Goal: Task Accomplishment & Management: Manage account settings

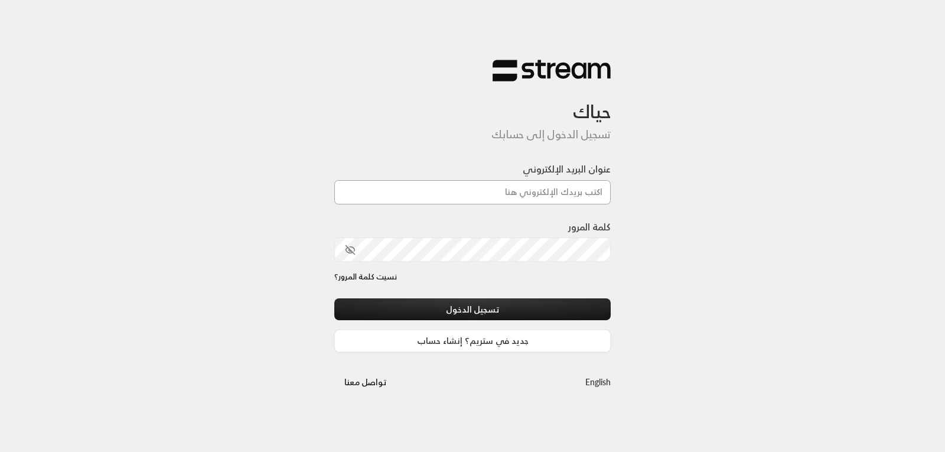
drag, startPoint x: 0, startPoint y: 0, endPoint x: 527, endPoint y: 189, distance: 560.0
click at [527, 189] on input "عنوان البريد الإلكتروني" at bounding box center [472, 192] width 277 height 24
type input "[EMAIL_ADDRESS][DOMAIN_NAME]"
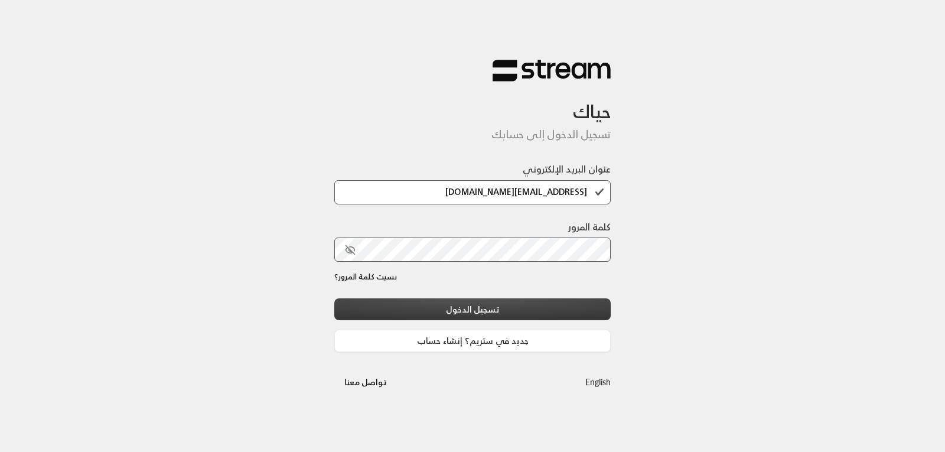
click at [480, 315] on button "تسجيل الدخول" at bounding box center [472, 309] width 277 height 22
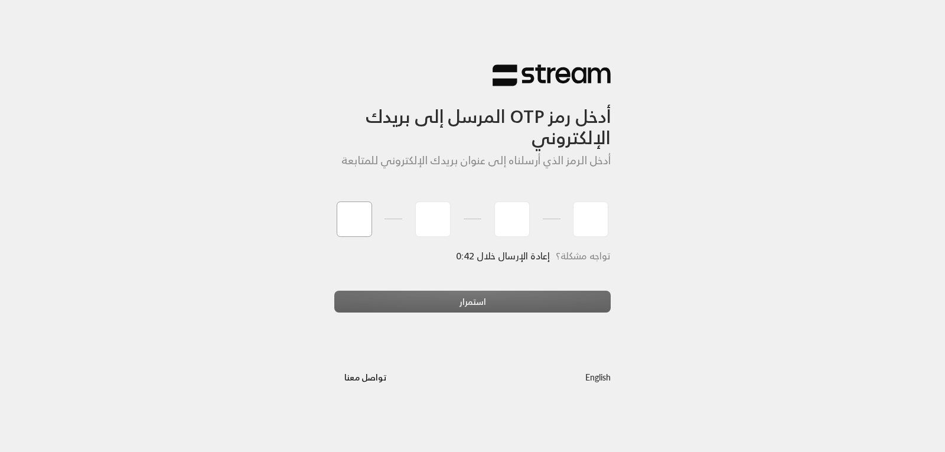
type input "8"
type input "4"
type input "7"
type input "2"
type input "4"
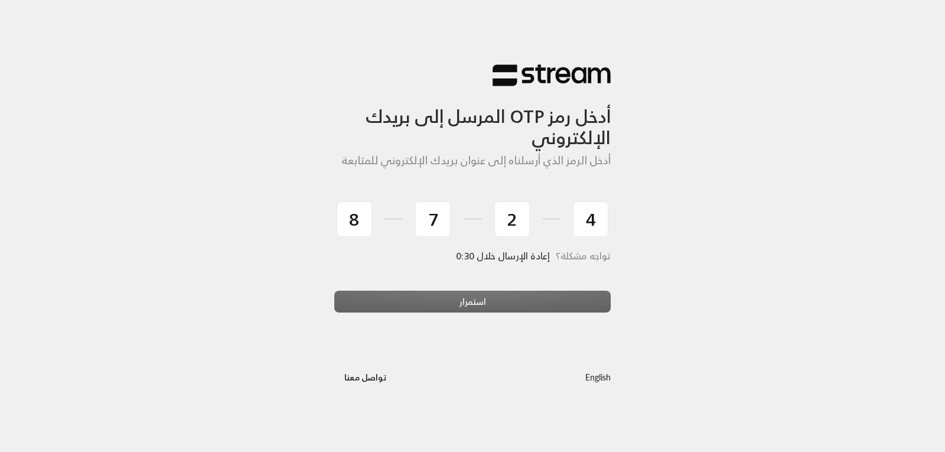
click at [470, 296] on div "استمرار" at bounding box center [472, 307] width 277 height 32
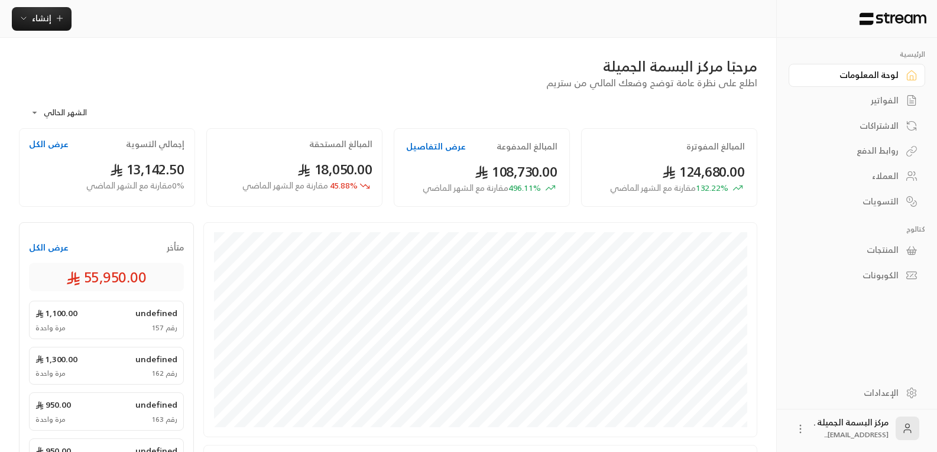
click at [881, 177] on div "العملاء" at bounding box center [850, 176] width 95 height 12
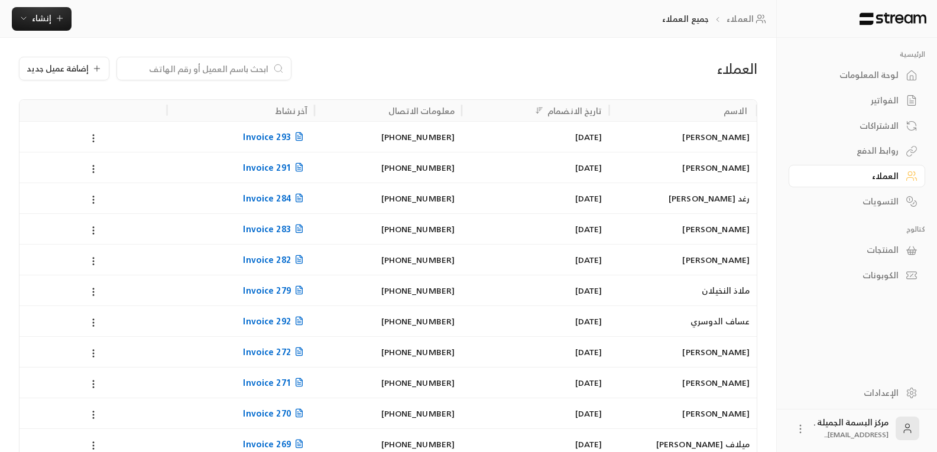
click at [234, 69] on input at bounding box center [196, 68] width 144 height 13
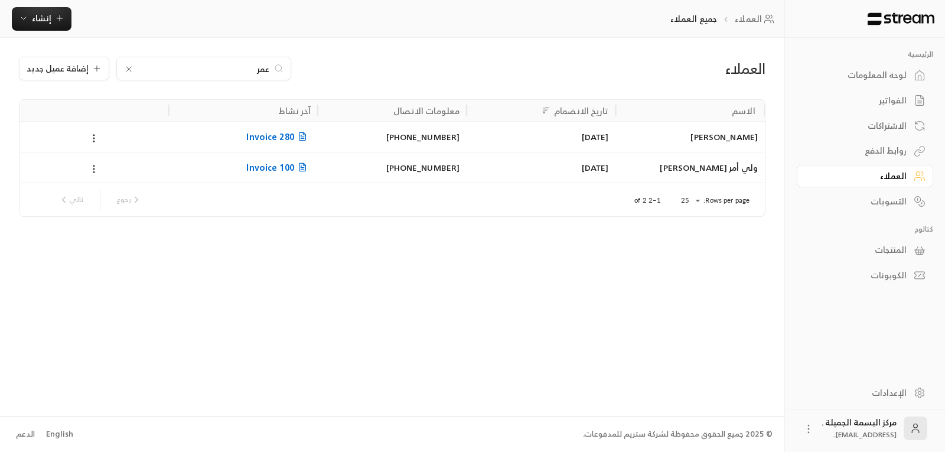
type input "عمر"
click at [730, 141] on div "[PERSON_NAME]" at bounding box center [690, 137] width 135 height 30
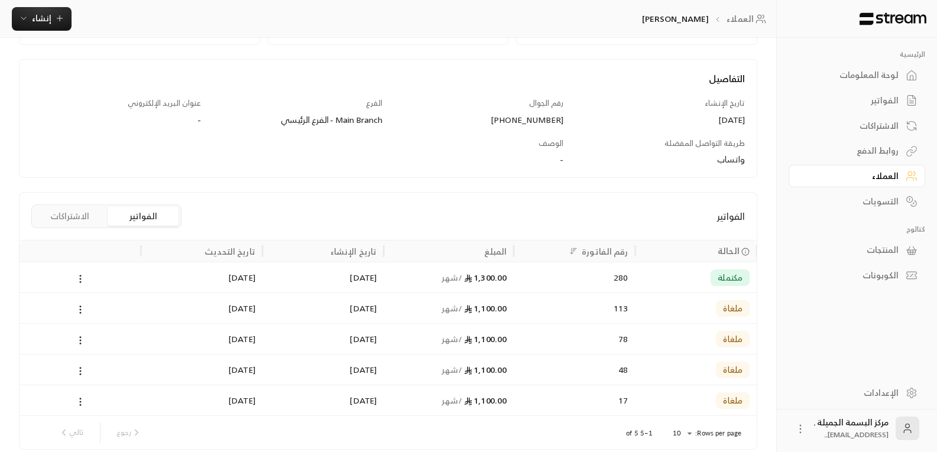
scroll to position [172, 0]
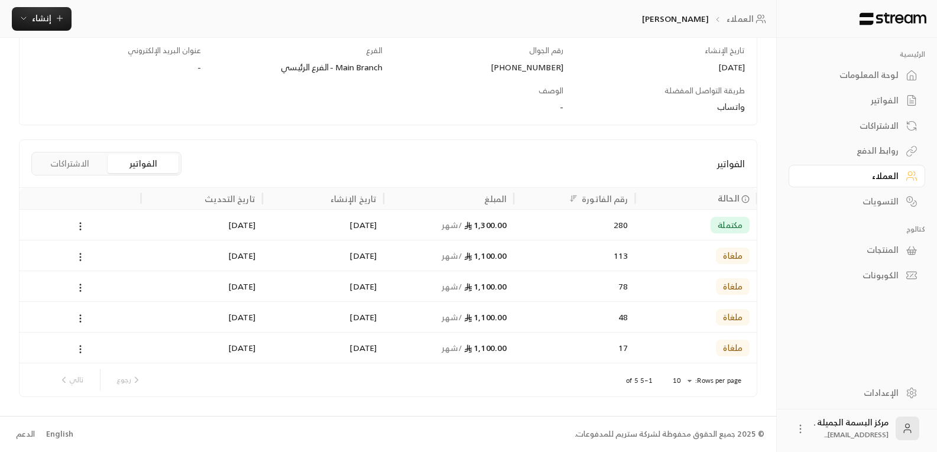
click at [229, 229] on div "[DATE]" at bounding box center [201, 225] width 107 height 30
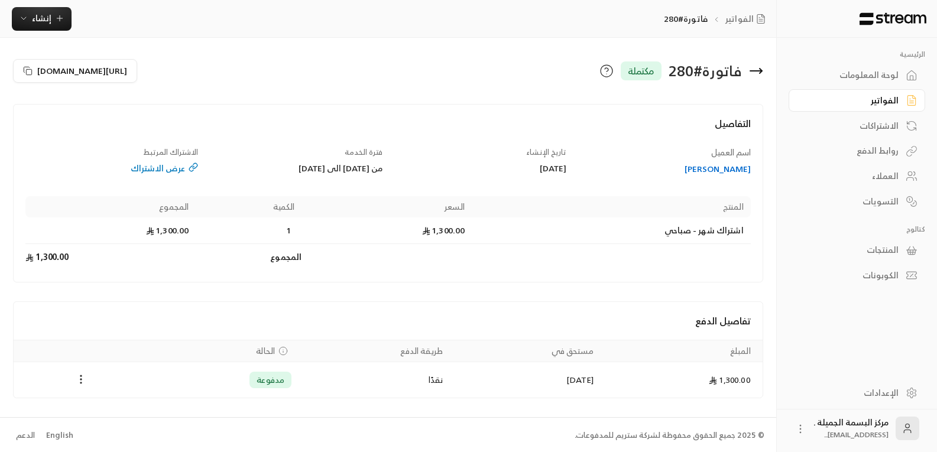
scroll to position [1, 0]
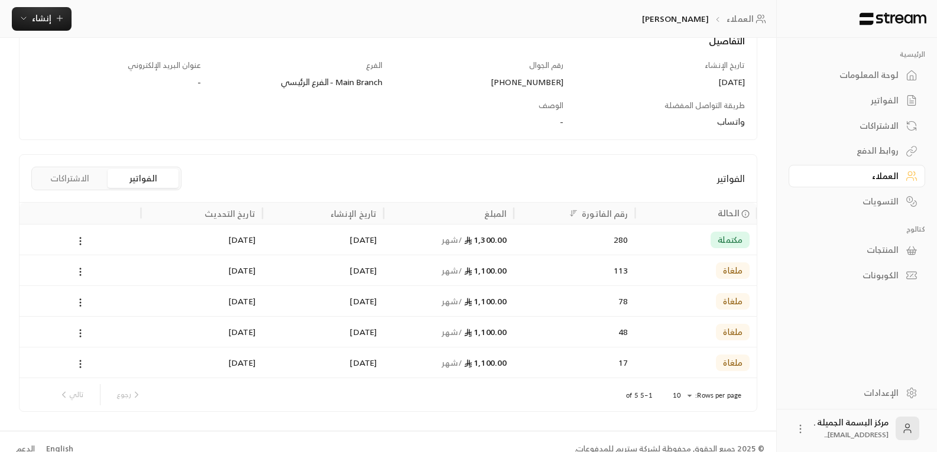
scroll to position [172, 0]
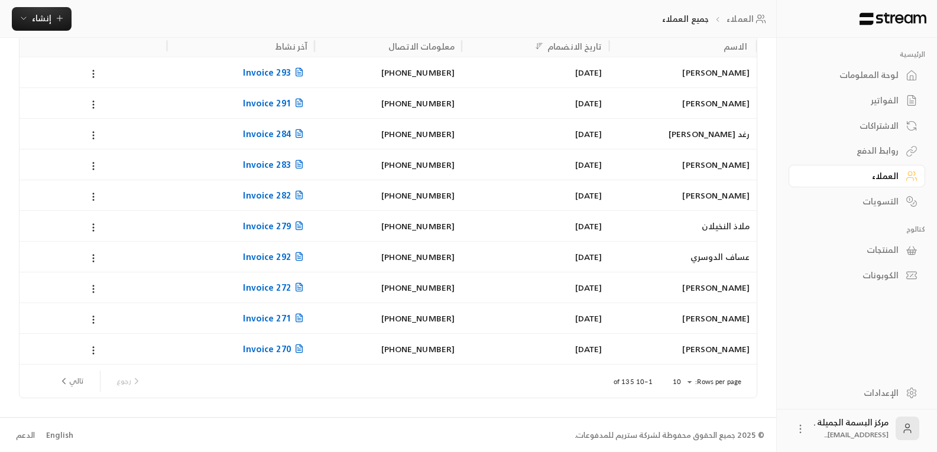
scroll to position [66, 0]
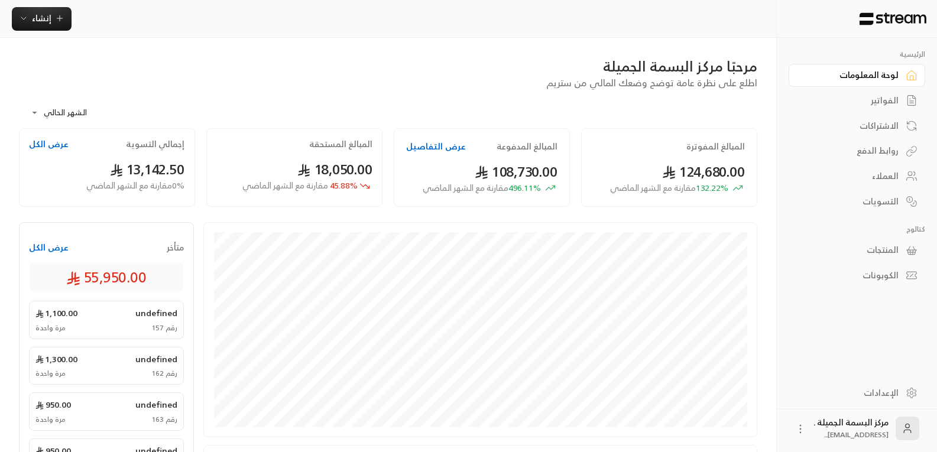
click at [51, 248] on button "عرض الكل" at bounding box center [49, 248] width 40 height 12
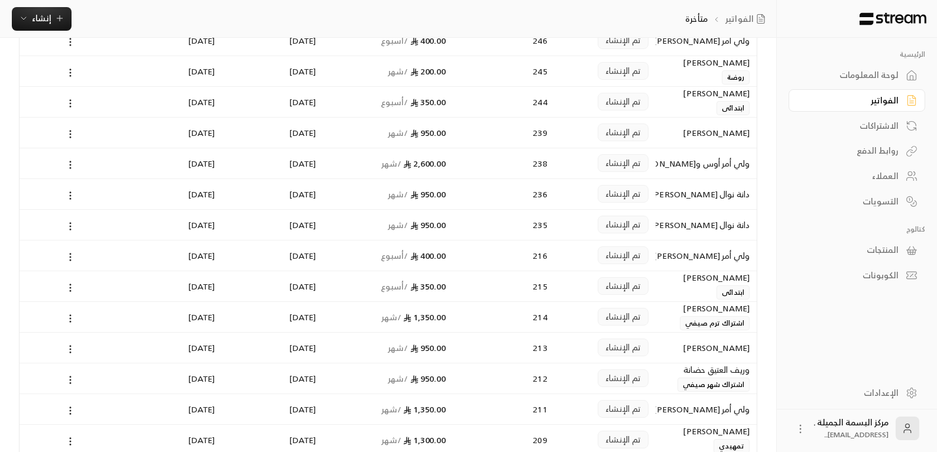
scroll to position [541, 0]
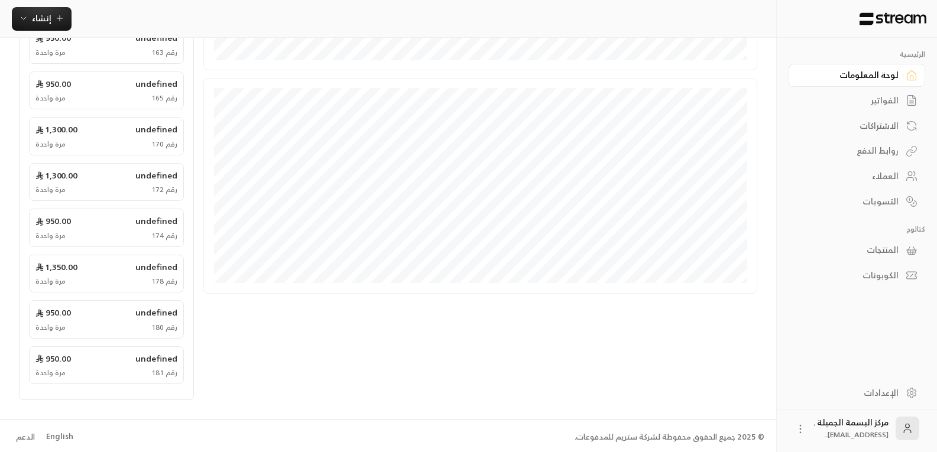
scroll to position [370, 0]
click at [858, 131] on div "الاشتراكات" at bounding box center [850, 126] width 95 height 12
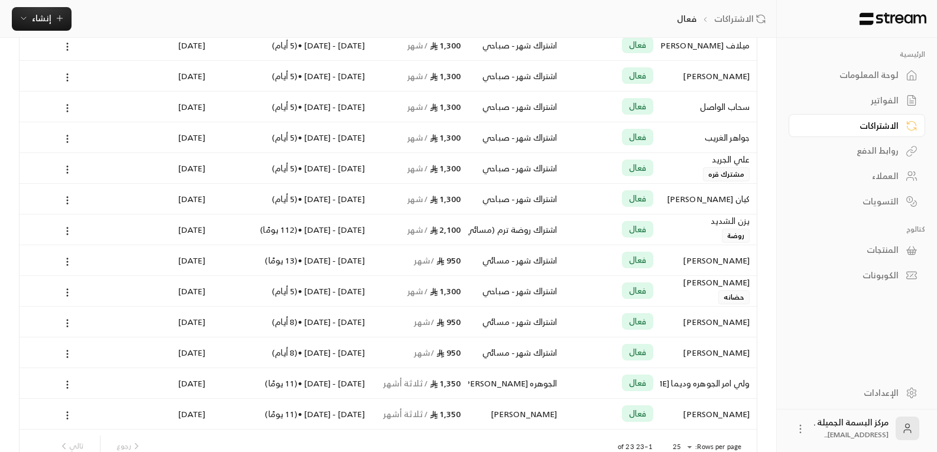
scroll to position [473, 0]
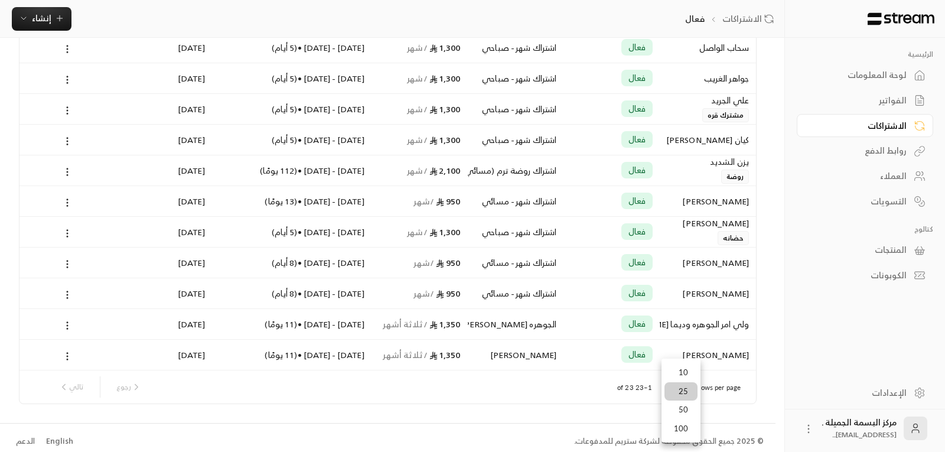
click at [796, 355] on div at bounding box center [472, 226] width 945 height 452
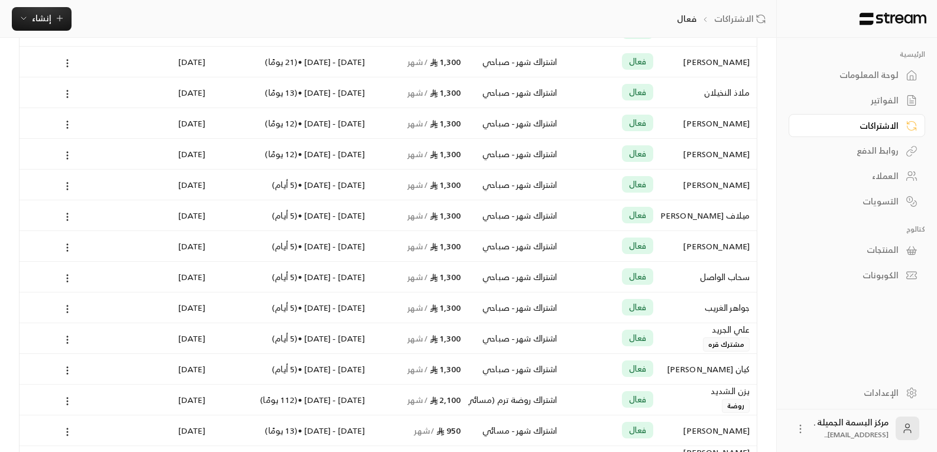
scroll to position [0, 0]
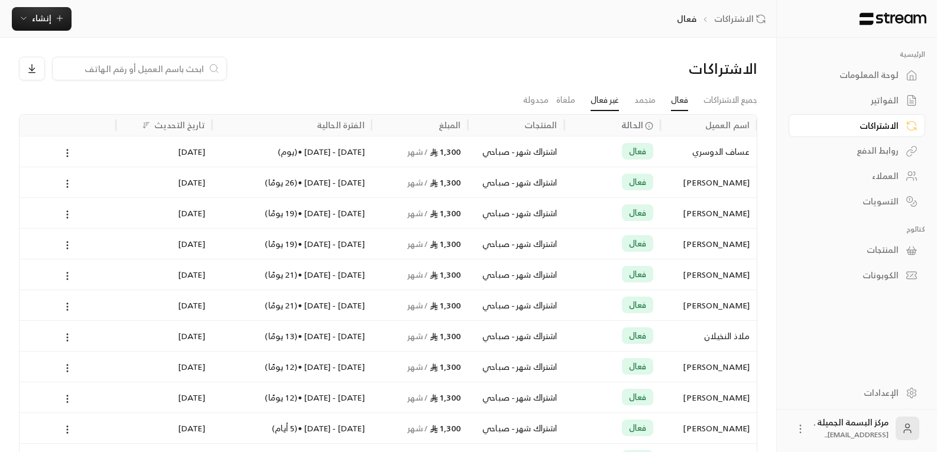
click at [597, 102] on link "غير فعال" at bounding box center [604, 100] width 28 height 21
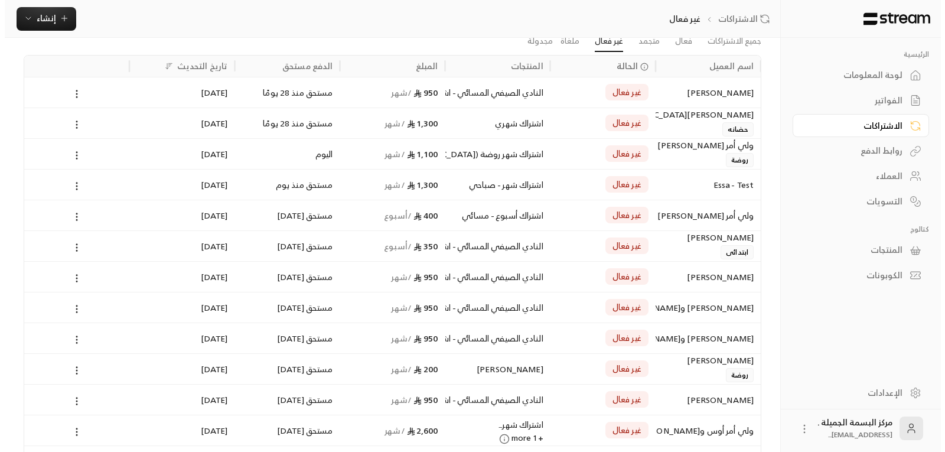
scroll to position [118, 0]
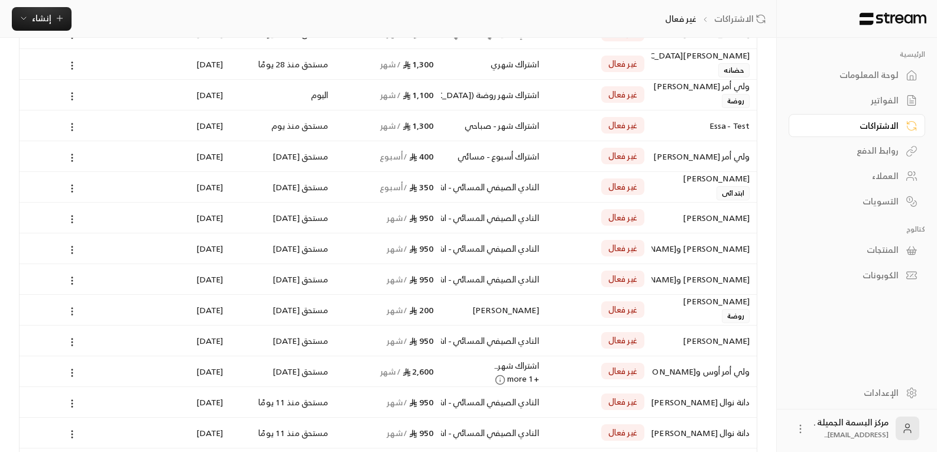
click at [72, 314] on icon at bounding box center [72, 311] width 11 height 11
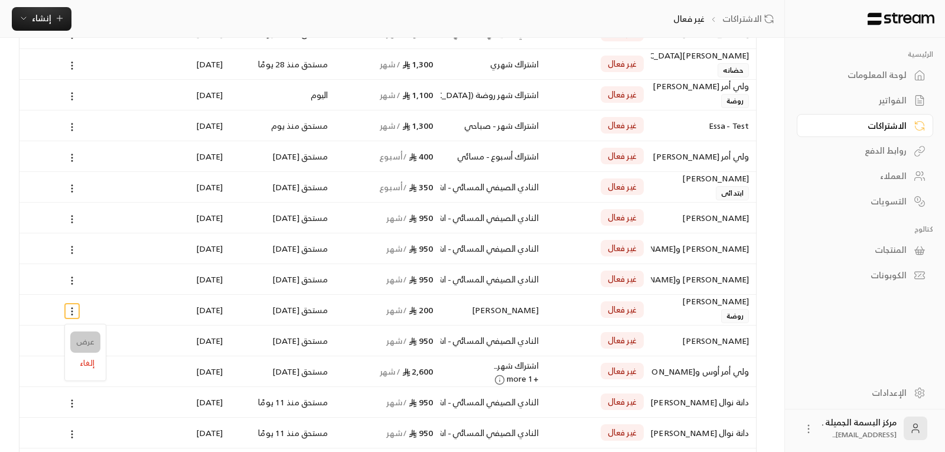
click at [80, 345] on link "عرض" at bounding box center [85, 342] width 30 height 21
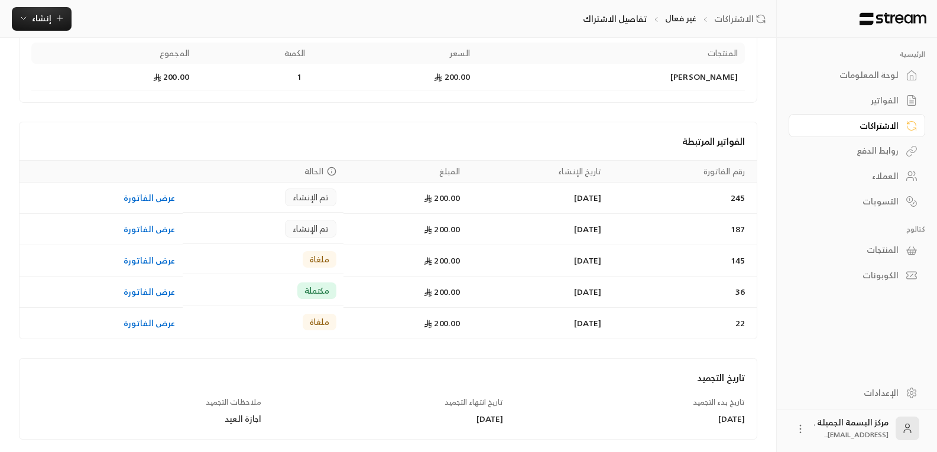
scroll to position [204, 0]
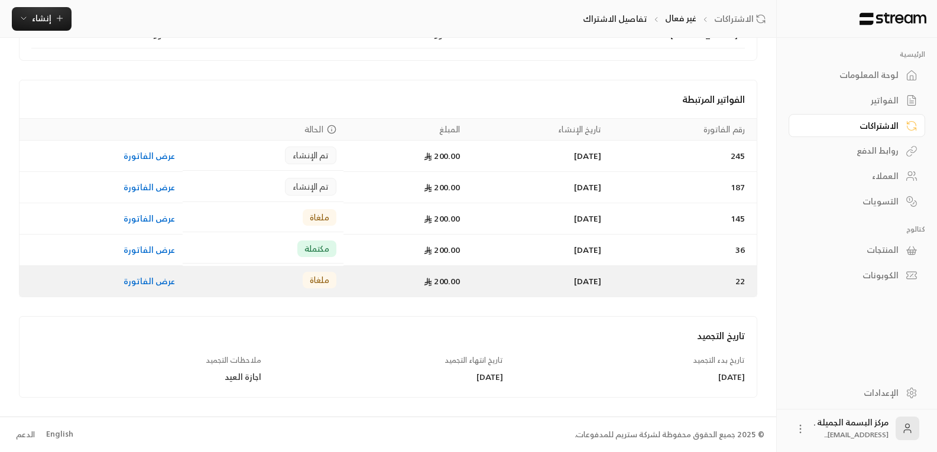
click at [131, 283] on link "عرض الفاتورة" at bounding box center [150, 281] width 52 height 15
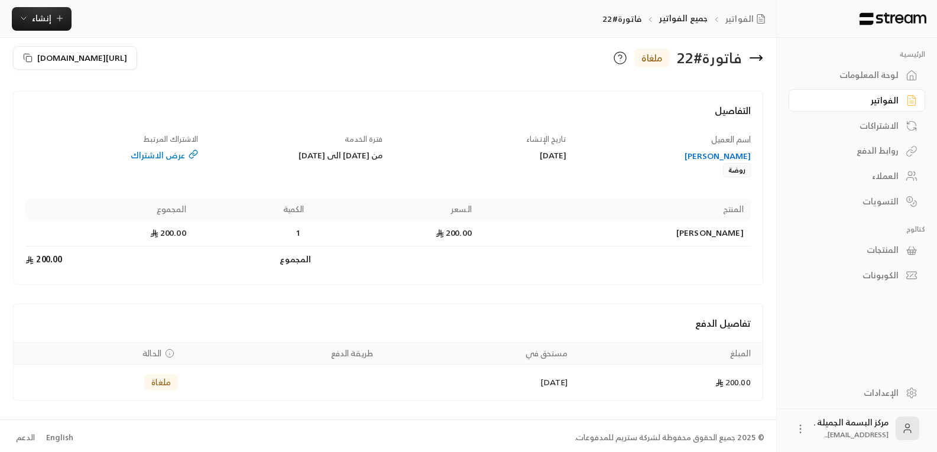
scroll to position [17, 0]
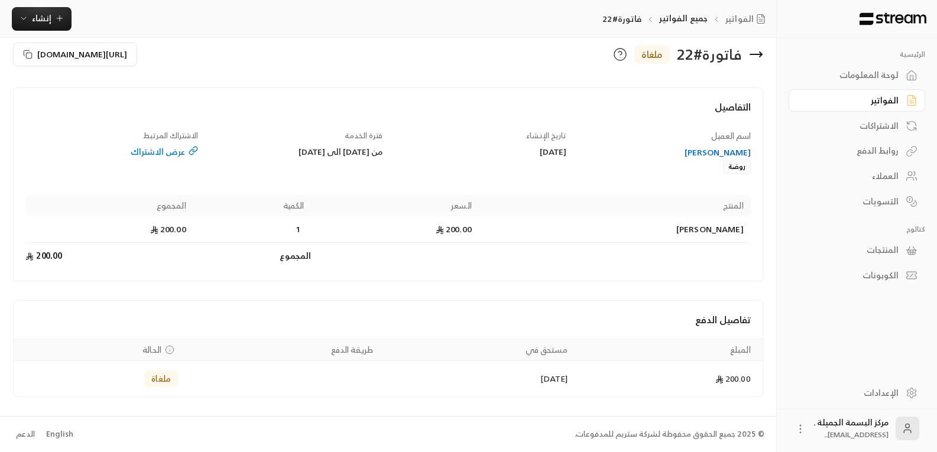
click at [145, 379] on div "ملغاة" at bounding box center [161, 379] width 34 height 17
click at [152, 351] on span "الحالة" at bounding box center [151, 350] width 19 height 12
click at [170, 351] on icon "Payments" at bounding box center [170, 351] width 0 height 2
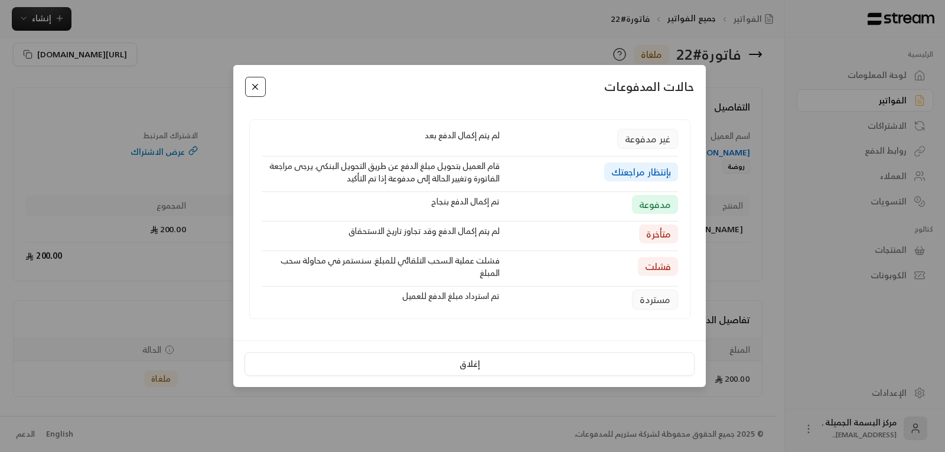
click at [254, 78] on button "Close" at bounding box center [255, 87] width 21 height 21
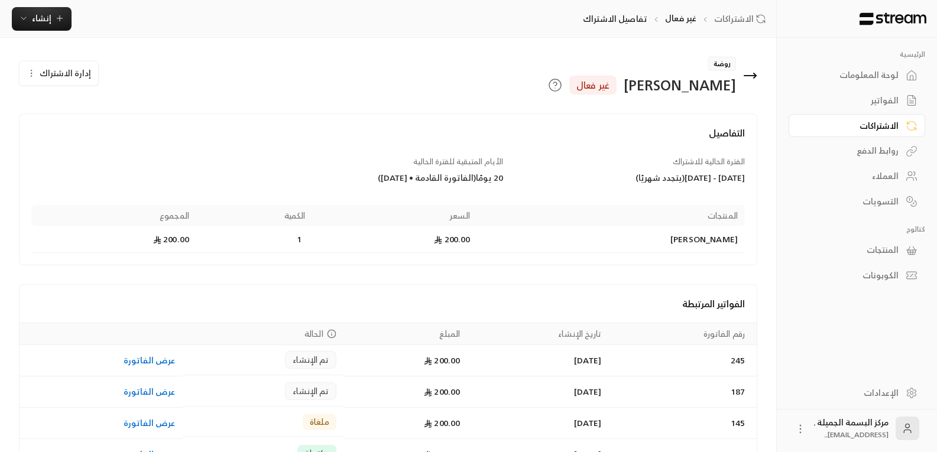
click at [882, 178] on div "العملاء" at bounding box center [850, 176] width 95 height 12
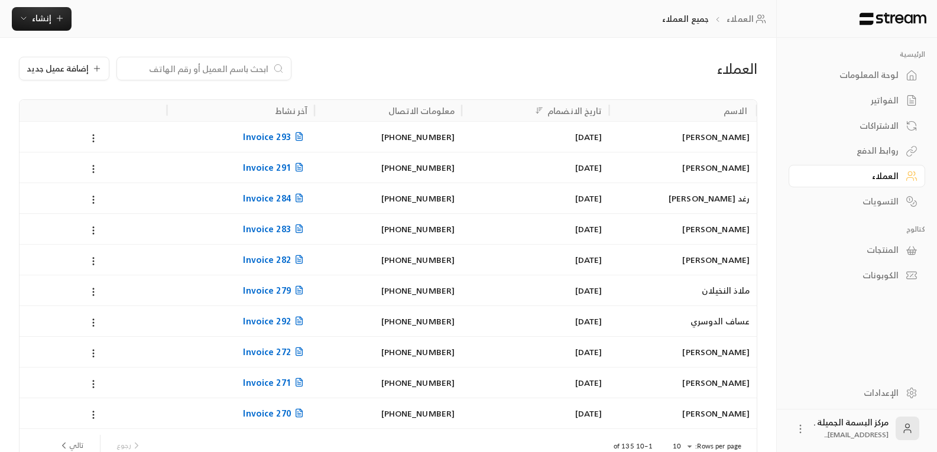
click at [211, 71] on input at bounding box center [196, 68] width 144 height 13
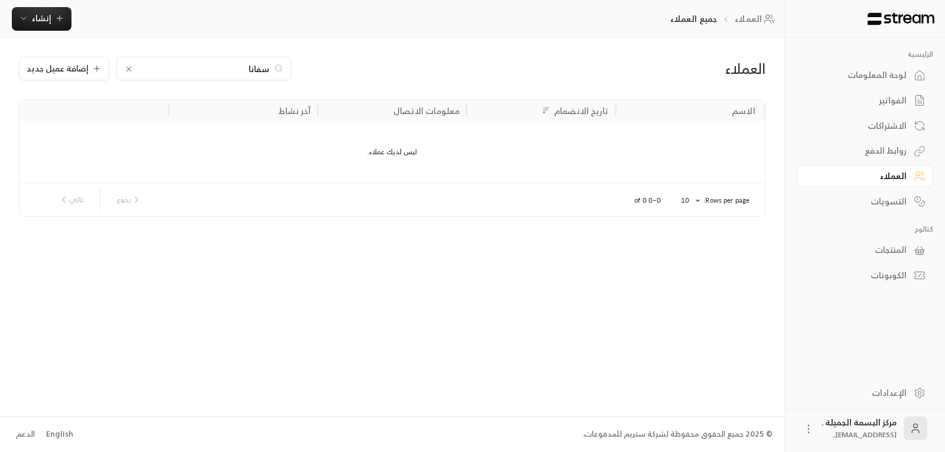
type input "سفانا"
click at [126, 72] on icon at bounding box center [128, 69] width 5 height 5
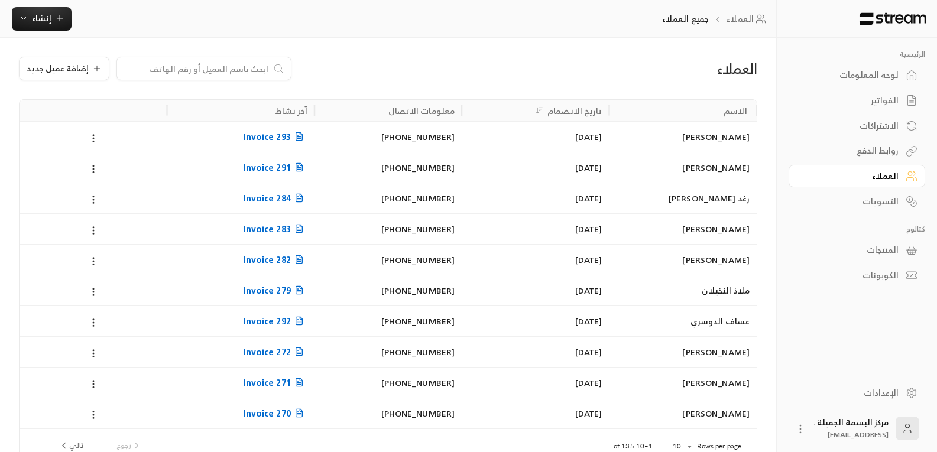
click at [886, 178] on div "العملاء" at bounding box center [850, 176] width 95 height 12
click at [886, 175] on div "العملاء" at bounding box center [850, 176] width 95 height 12
click at [192, 66] on input at bounding box center [196, 68] width 144 height 13
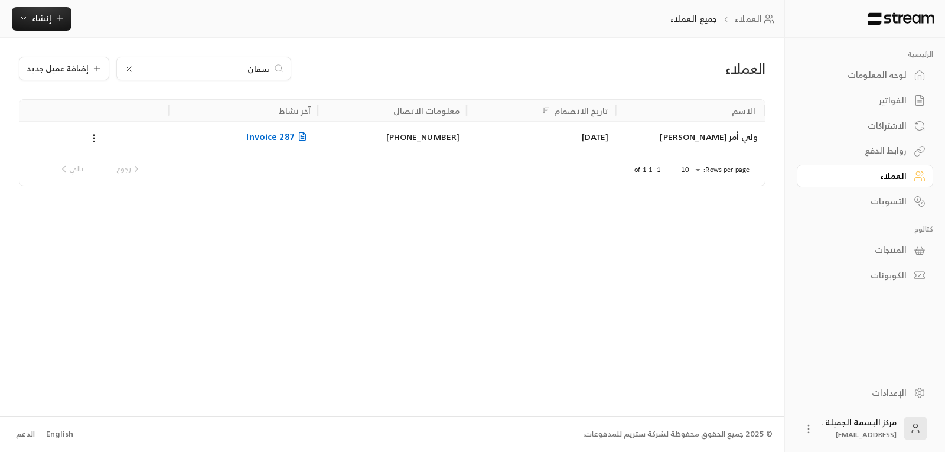
type input "سفان"
click at [708, 134] on div "ولي أمر [PERSON_NAME]" at bounding box center [690, 137] width 135 height 30
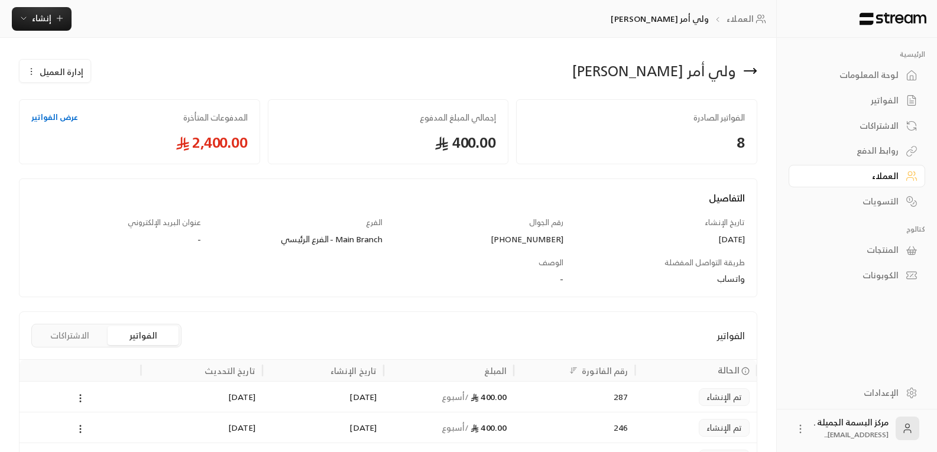
click at [66, 69] on span "إدارة العميل" at bounding box center [62, 72] width 44 height 12
click at [83, 108] on span "تعديل" at bounding box center [84, 105] width 22 height 9
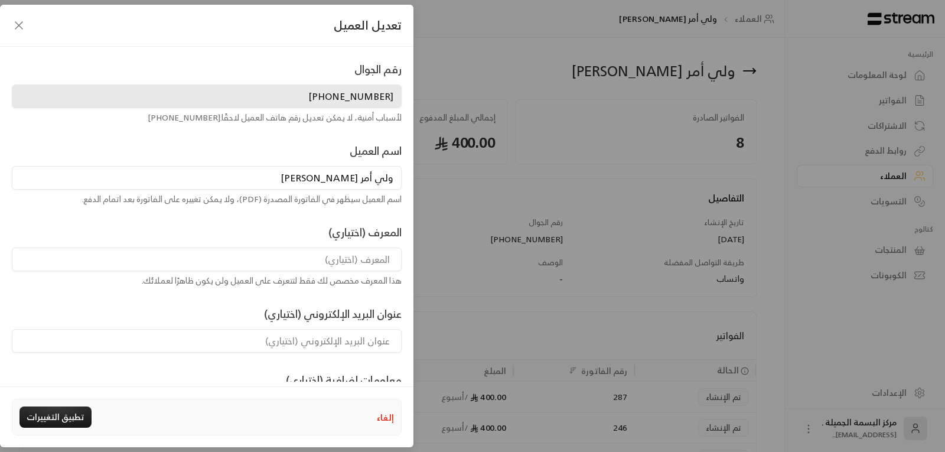
drag, startPoint x: 358, startPoint y: 179, endPoint x: 395, endPoint y: 179, distance: 36.6
click at [395, 179] on input "ولي أمر [PERSON_NAME]" at bounding box center [207, 178] width 390 height 24
type input "[PERSON_NAME]"
click at [37, 422] on button "تطبيق التغييرات" at bounding box center [56, 417] width 72 height 21
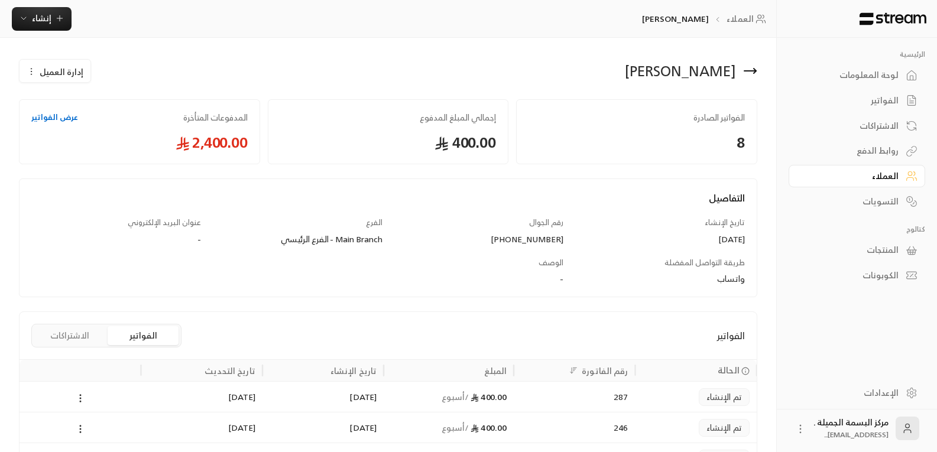
click at [55, 120] on link "عرض الفواتير" at bounding box center [54, 118] width 47 height 12
click at [881, 172] on div "العملاء" at bounding box center [850, 176] width 95 height 12
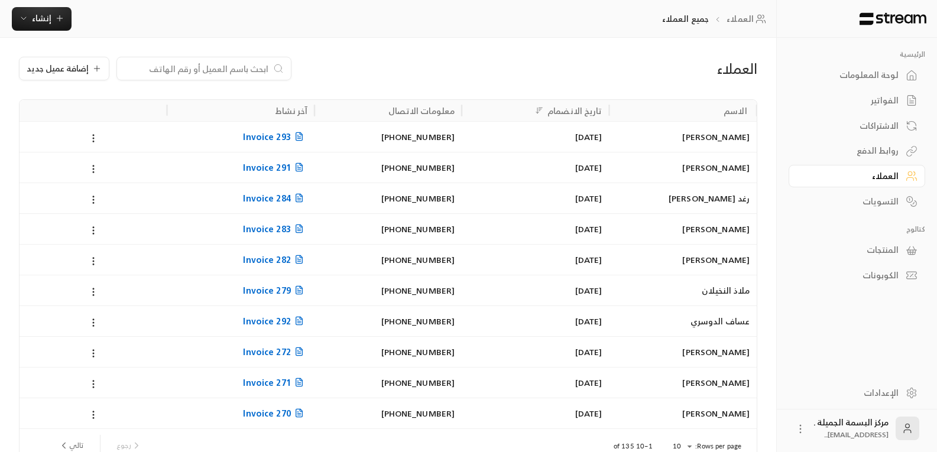
click at [190, 66] on input at bounding box center [196, 68] width 144 height 13
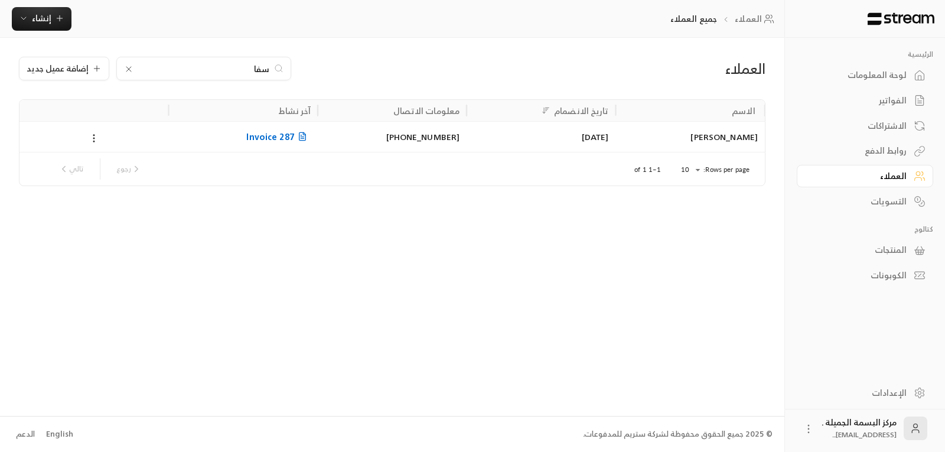
type input "سفا"
click at [735, 139] on div "[PERSON_NAME]" at bounding box center [690, 137] width 135 height 30
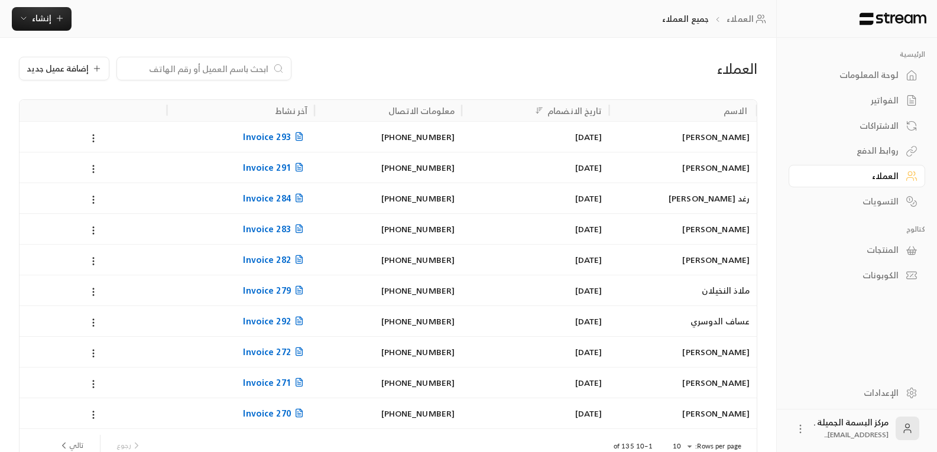
click at [229, 69] on input at bounding box center [196, 68] width 144 height 13
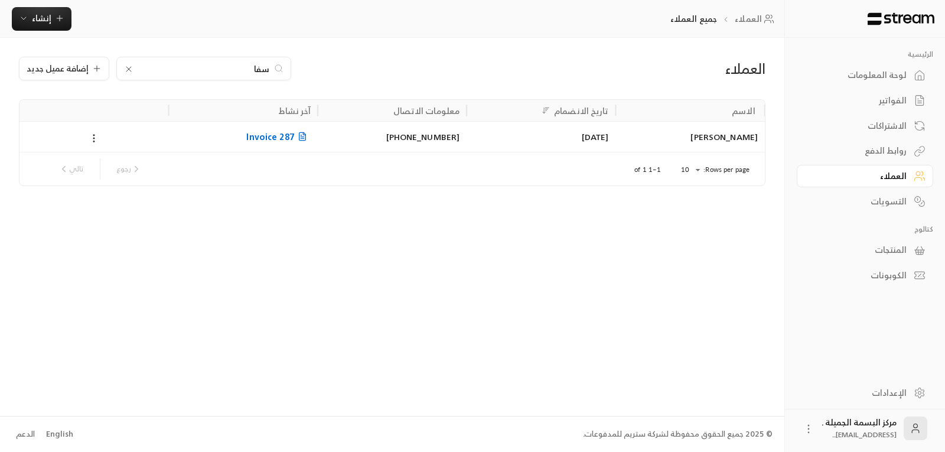
type input "سفا"
click at [727, 138] on div "[PERSON_NAME]" at bounding box center [690, 137] width 135 height 30
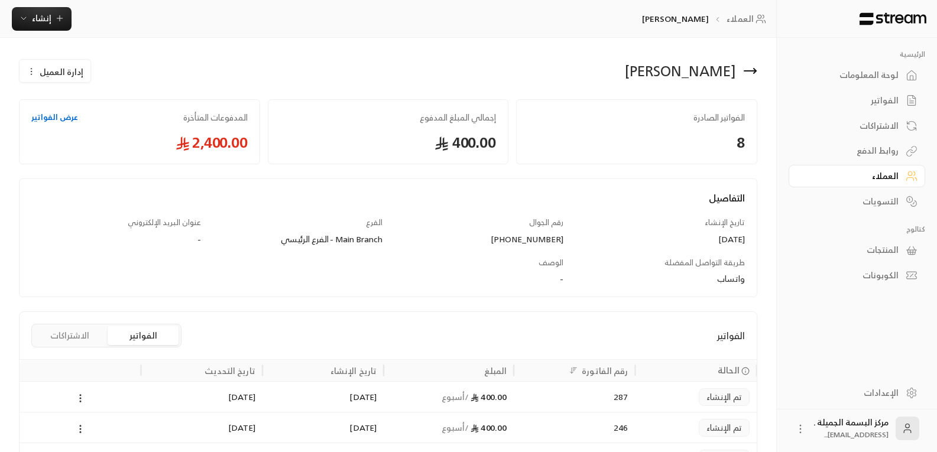
click at [45, 119] on link "عرض الفواتير" at bounding box center [54, 118] width 47 height 12
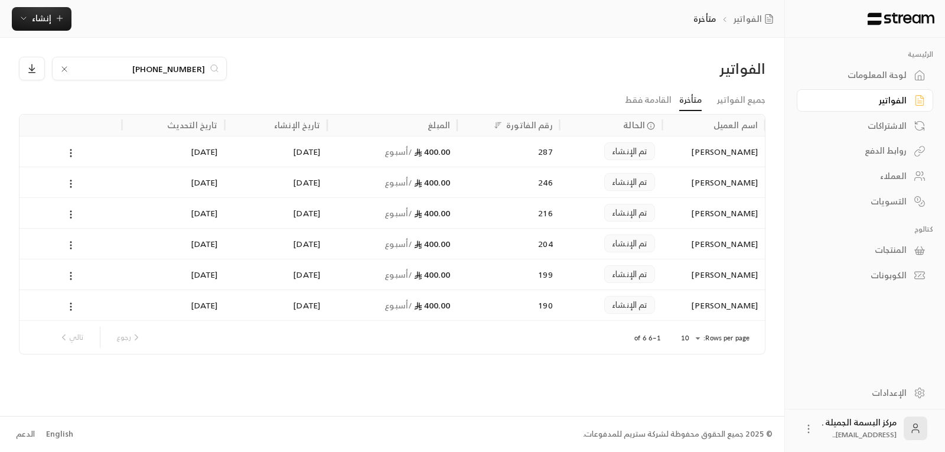
click at [67, 340] on div "رجوع تالي" at bounding box center [100, 337] width 93 height 21
click at [732, 154] on div "[PERSON_NAME]" at bounding box center [714, 152] width 89 height 30
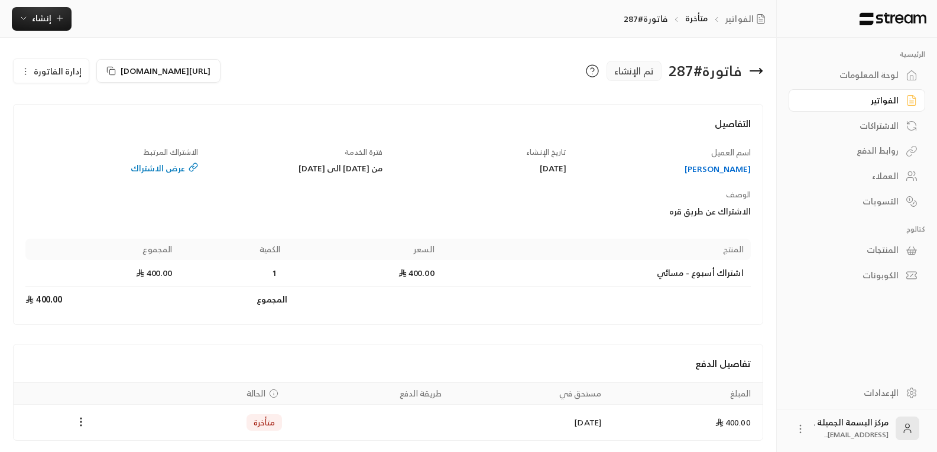
click at [48, 69] on span "إدارة الفاتورة" at bounding box center [58, 71] width 48 height 15
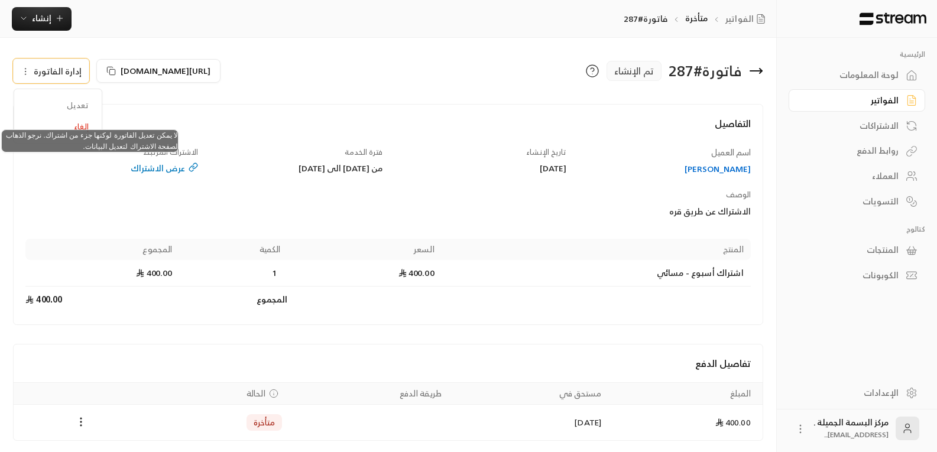
click at [79, 106] on span "تعديل" at bounding box center [57, 105] width 73 height 21
click at [76, 102] on span "تعديل" at bounding box center [57, 105] width 73 height 21
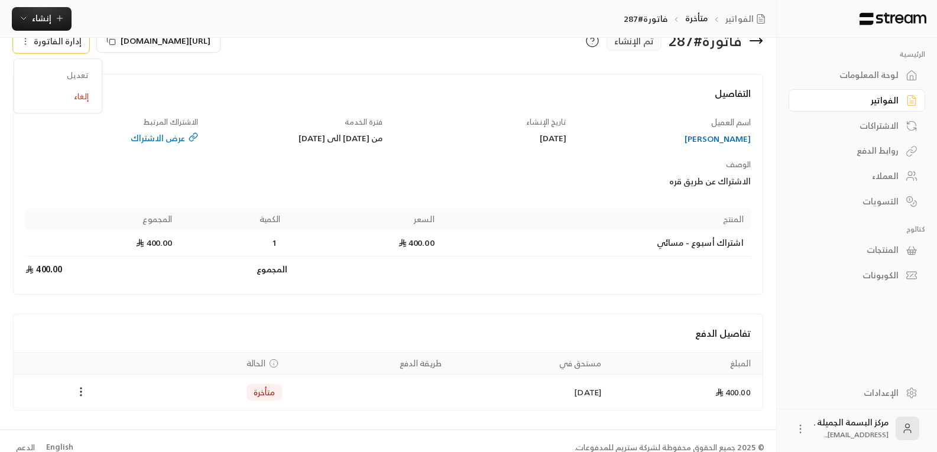
scroll to position [43, 0]
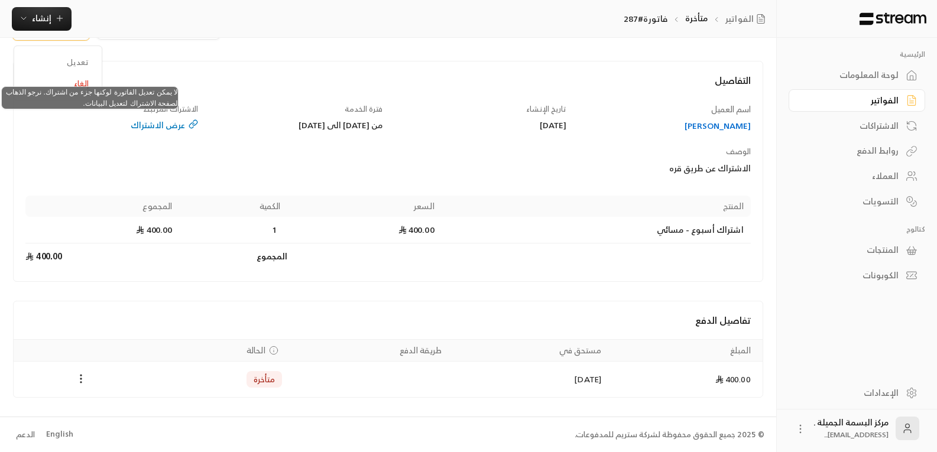
click at [72, 64] on span "تعديل" at bounding box center [57, 62] width 73 height 21
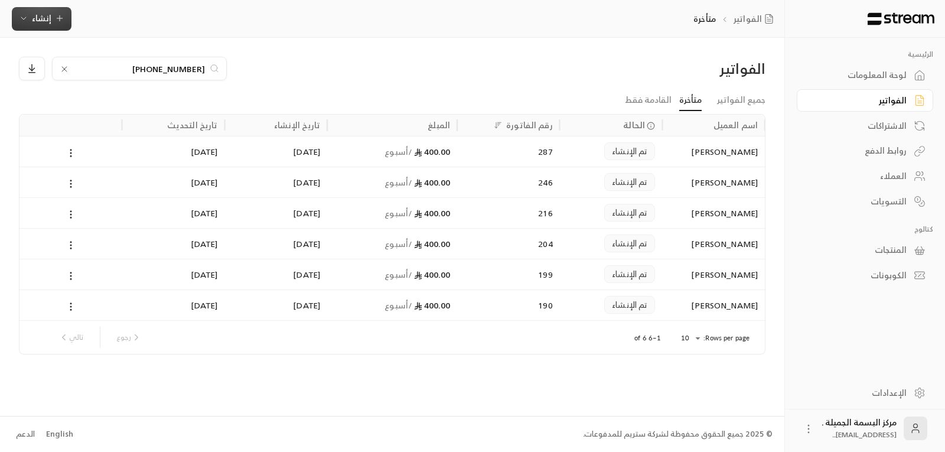
click at [40, 19] on span "إنشاء" at bounding box center [42, 18] width 20 height 15
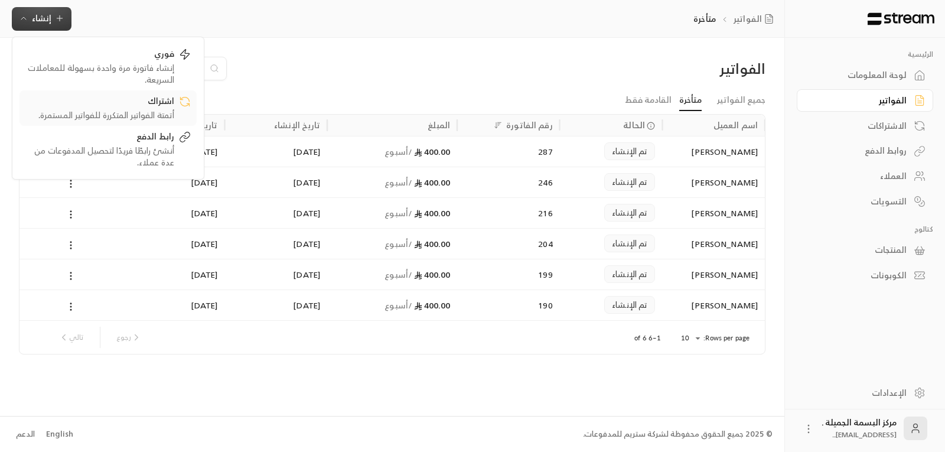
click at [164, 112] on div "أتمتة الفواتير المتكررة للفواتير المستمرة." at bounding box center [99, 115] width 149 height 12
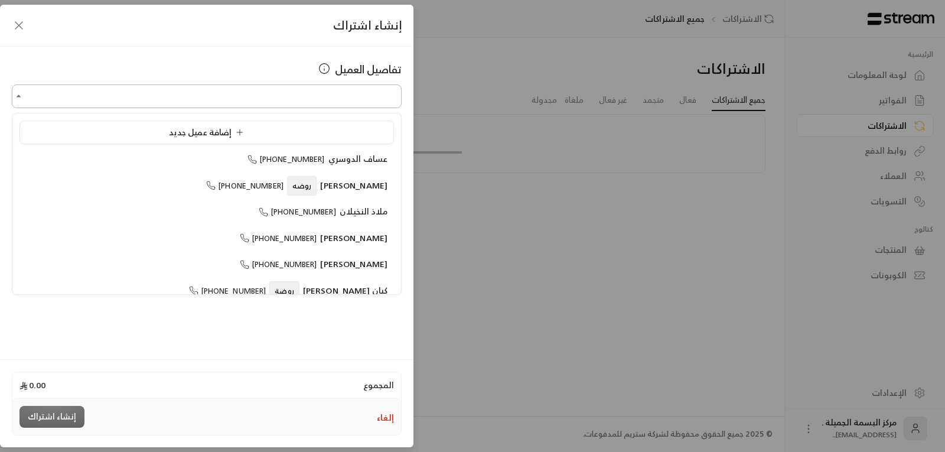
click at [375, 95] on input "اختر العميل" at bounding box center [207, 96] width 390 height 21
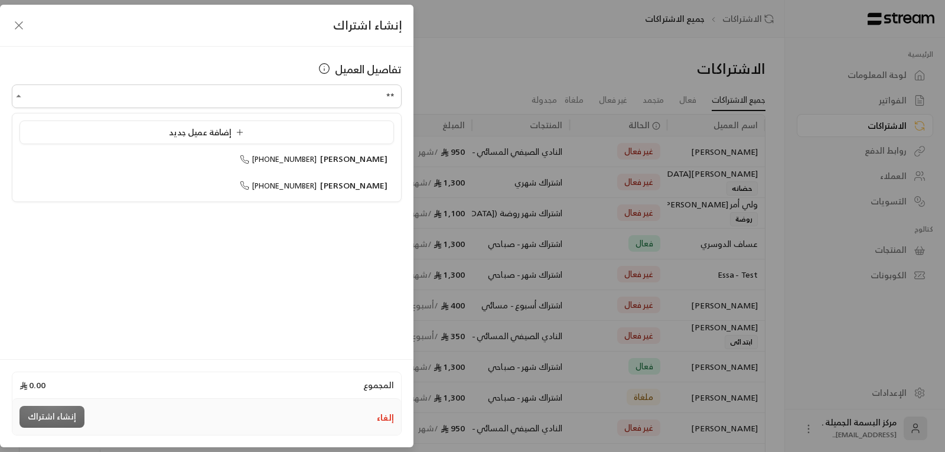
type input "***"
